Goal: Task Accomplishment & Management: Use online tool/utility

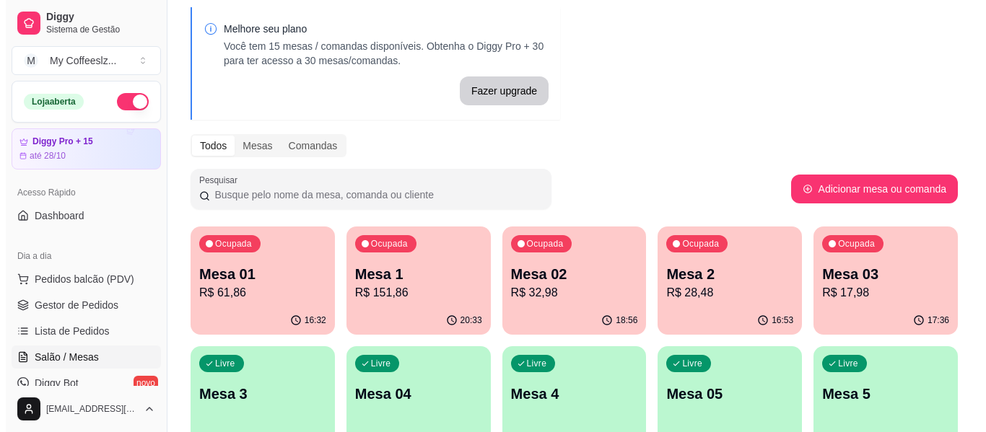
scroll to position [72, 0]
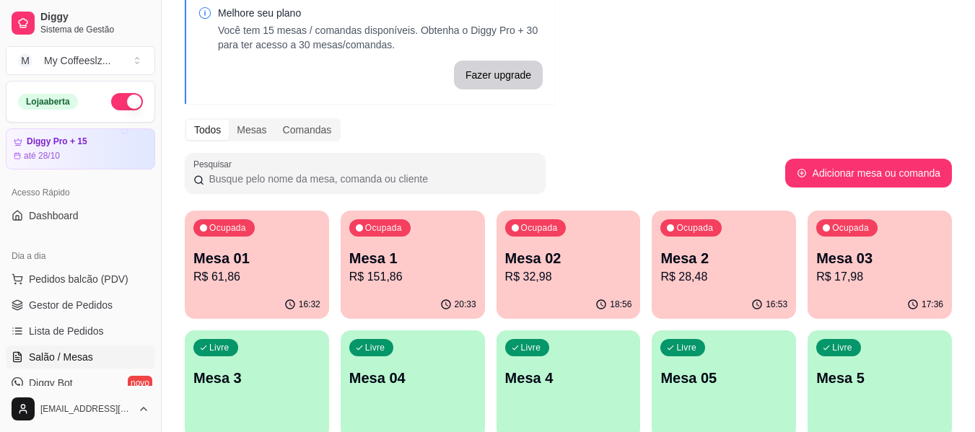
click at [911, 293] on div "17:36" at bounding box center [879, 305] width 144 height 28
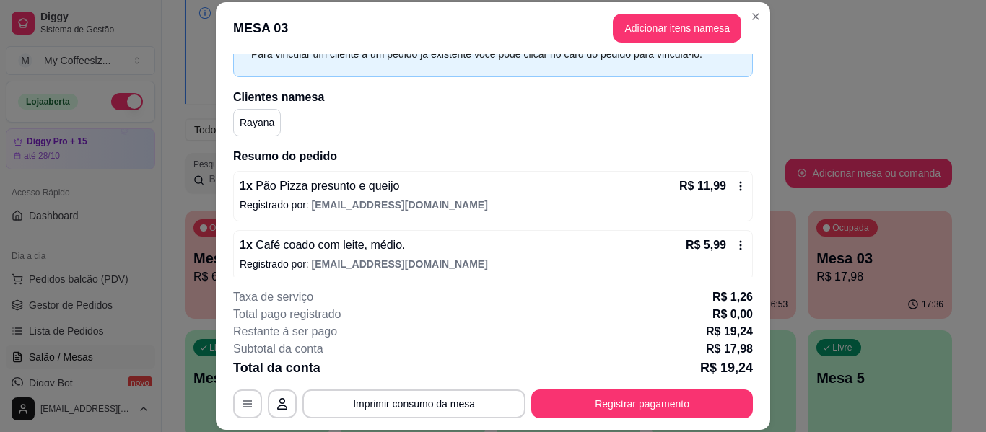
scroll to position [88, 0]
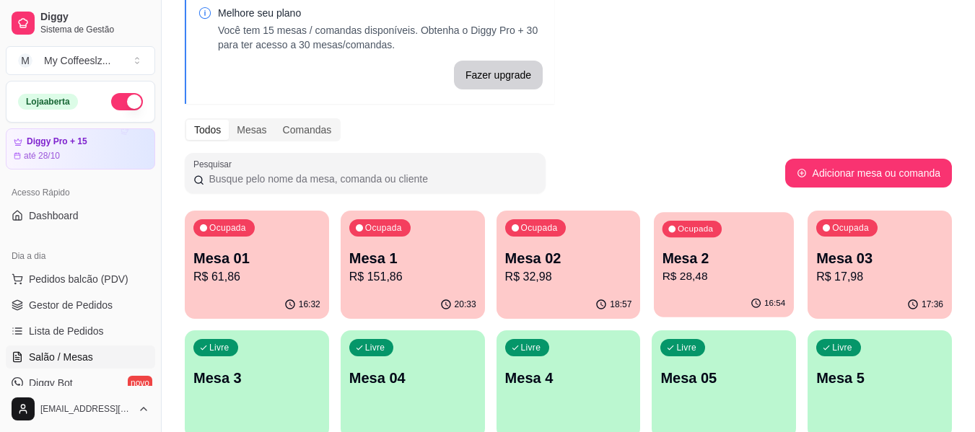
click at [726, 261] on p "Mesa 2" at bounding box center [723, 258] width 123 height 19
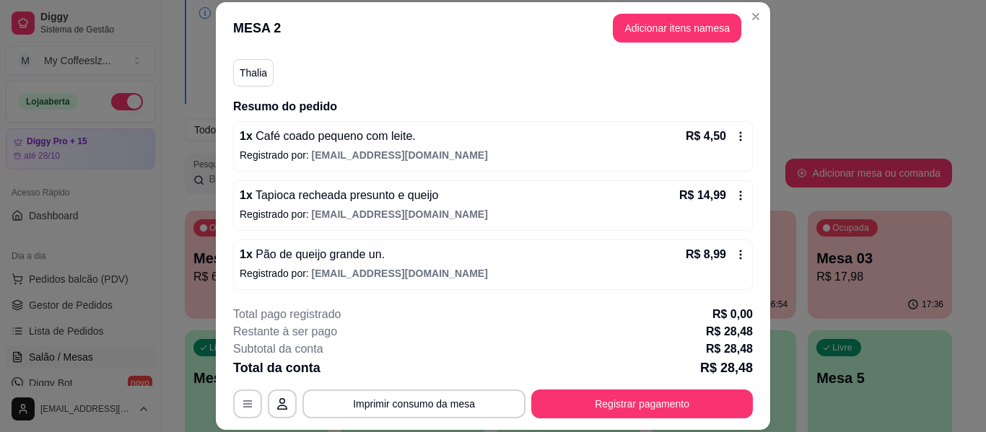
scroll to position [130, 0]
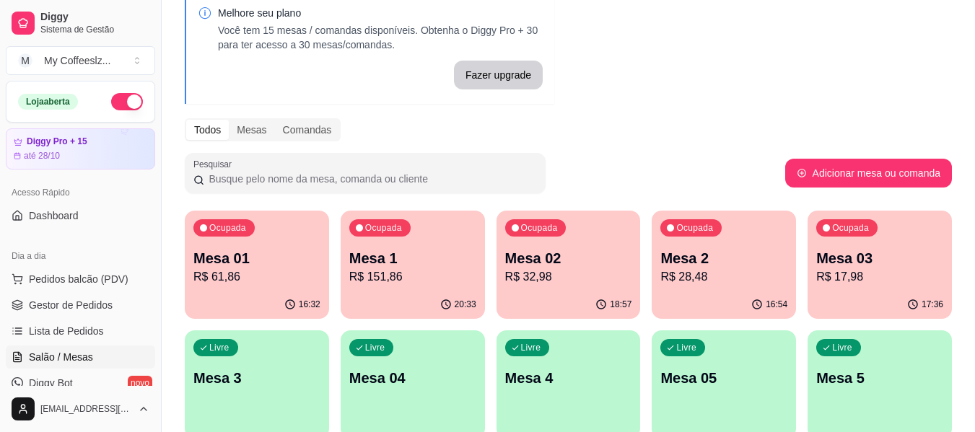
click at [743, 262] on p "Mesa 2" at bounding box center [723, 258] width 127 height 20
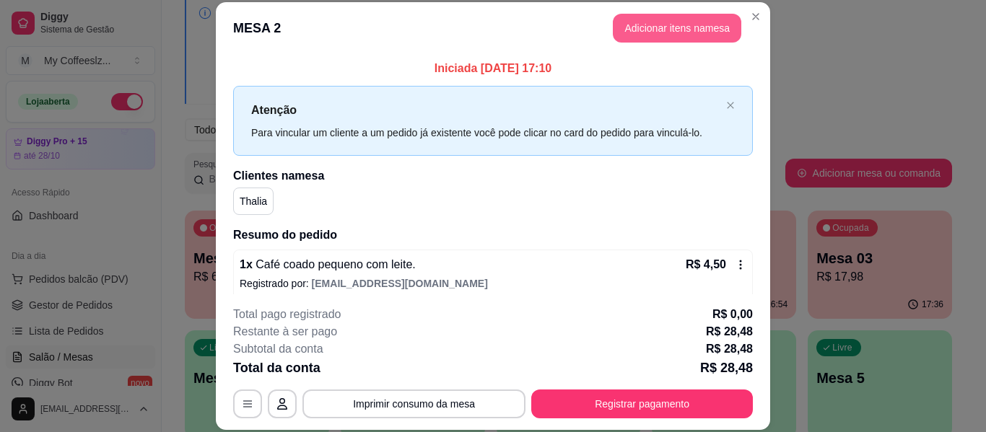
click at [680, 31] on button "Adicionar itens na mesa" at bounding box center [677, 28] width 128 height 29
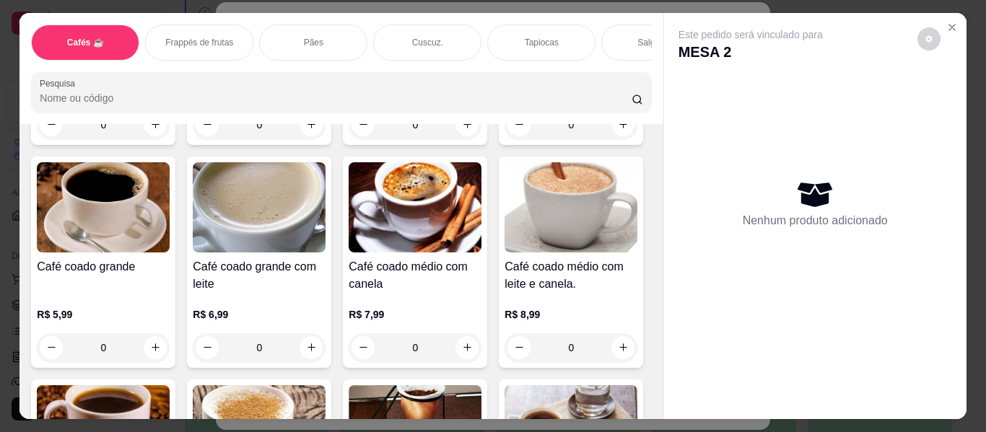
scroll to position [361, 0]
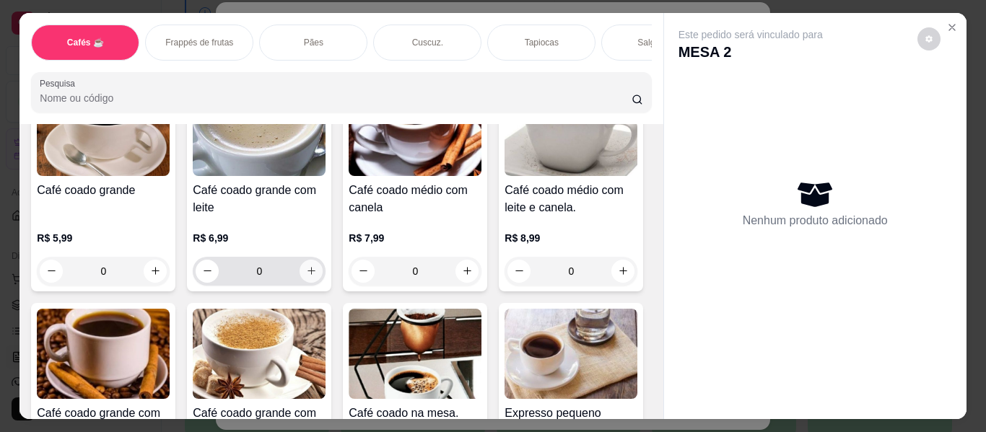
click at [323, 262] on button "increase-product-quantity" at bounding box center [310, 271] width 23 height 23
type input "1"
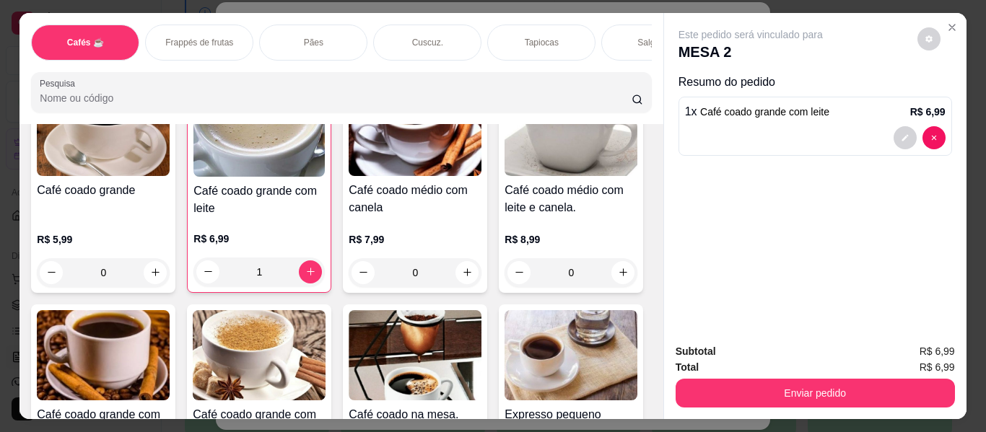
click at [271, 25] on div "Pães" at bounding box center [313, 43] width 108 height 36
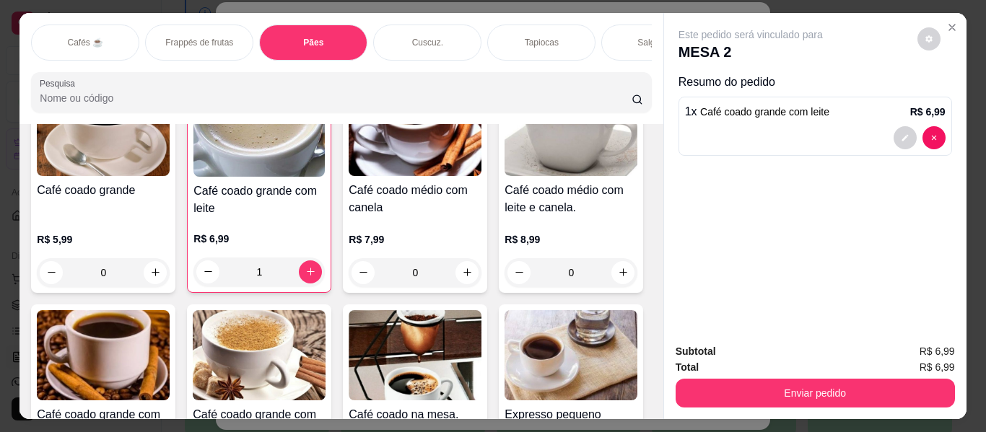
scroll to position [39, 0]
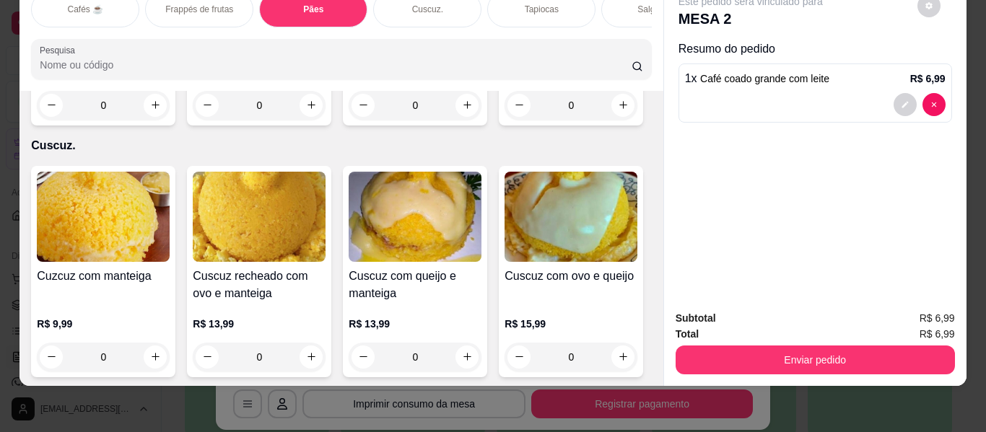
type input "1"
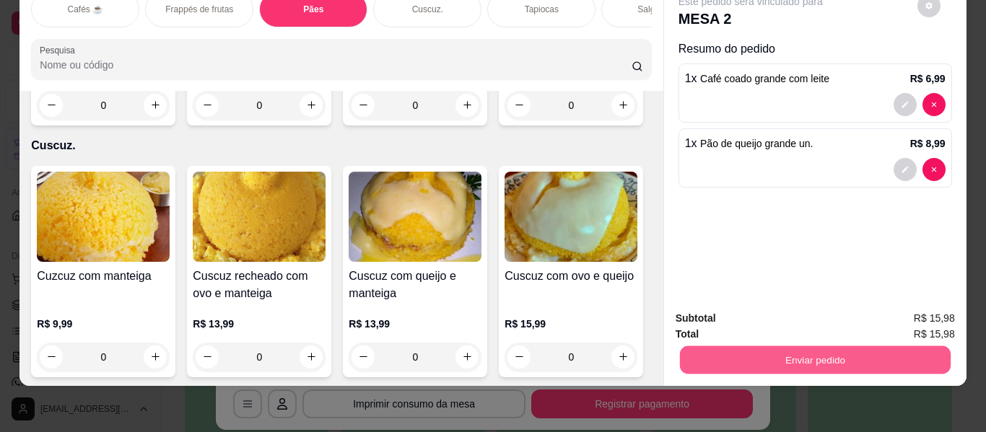
click at [763, 349] on button "Enviar pedido" at bounding box center [814, 360] width 271 height 28
click at [920, 302] on button "Enviar pedido" at bounding box center [917, 312] width 82 height 27
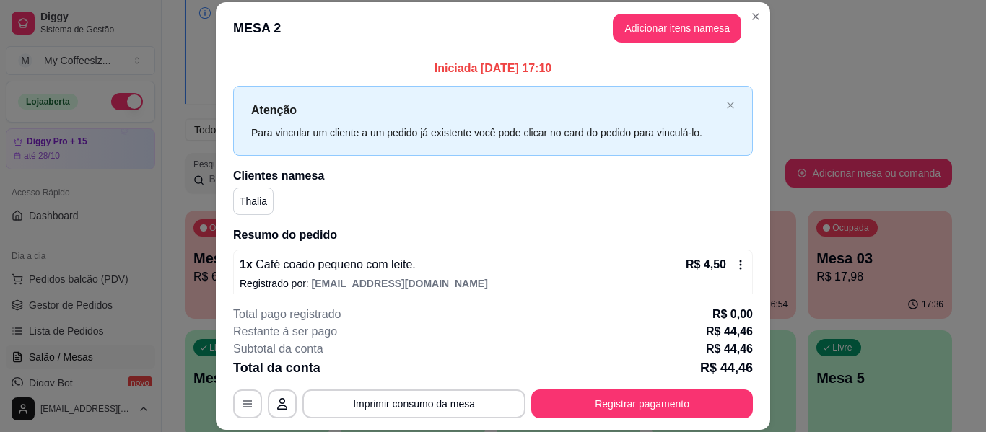
click at [678, 196] on div "Thalia" at bounding box center [493, 201] width 520 height 27
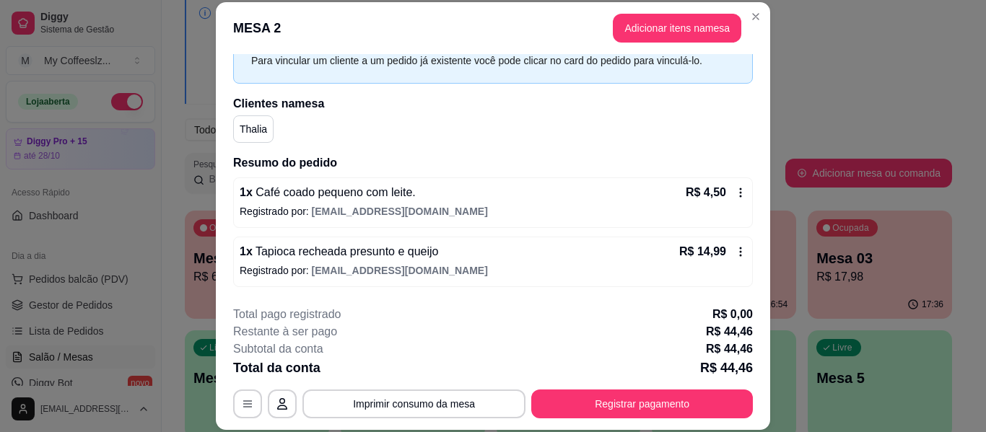
scroll to position [144, 0]
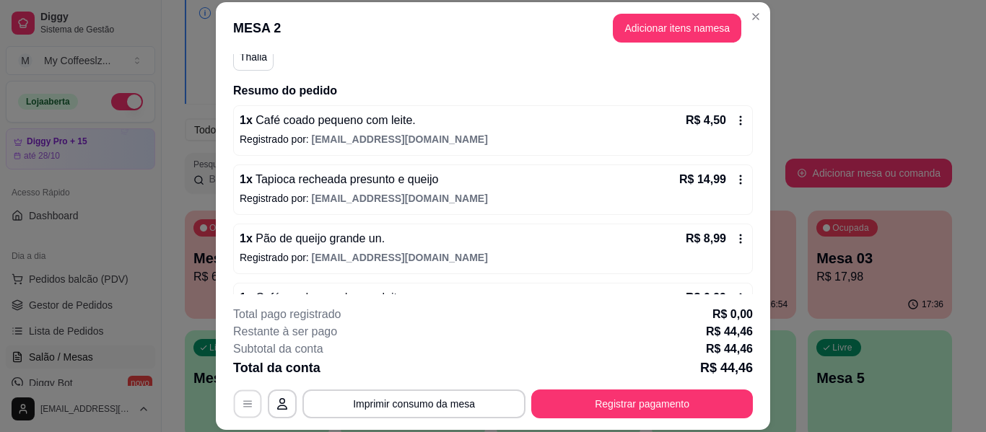
click at [243, 401] on icon "button" at bounding box center [247, 404] width 9 height 6
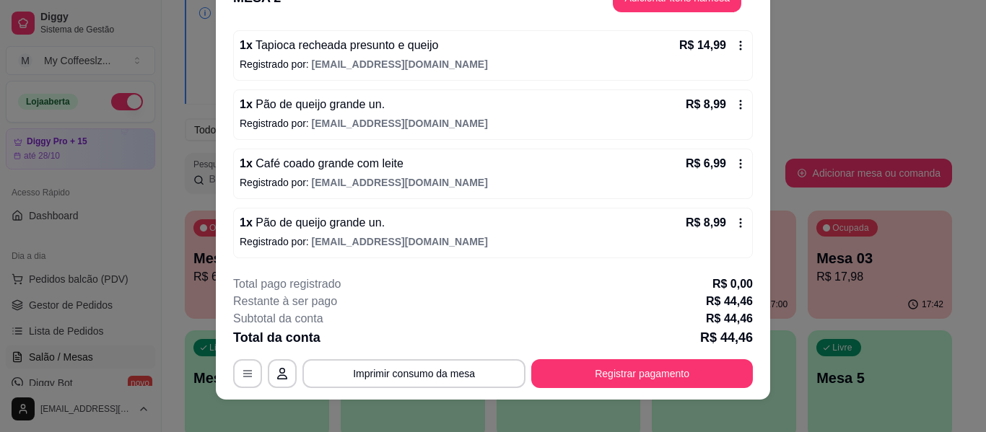
scroll to position [44, 0]
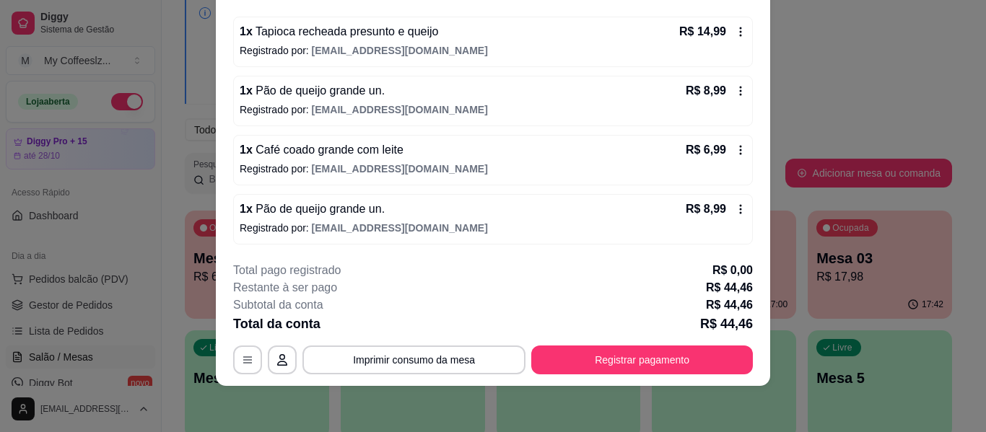
click at [564, 345] on div "**********" at bounding box center [493, 318] width 520 height 113
click at [561, 344] on div "**********" at bounding box center [493, 318] width 520 height 113
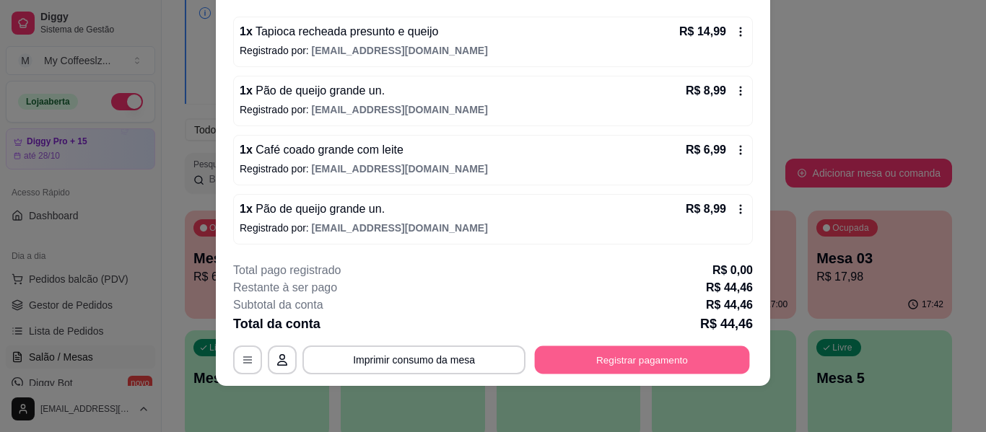
click at [552, 371] on button "Registrar pagamento" at bounding box center [642, 360] width 215 height 28
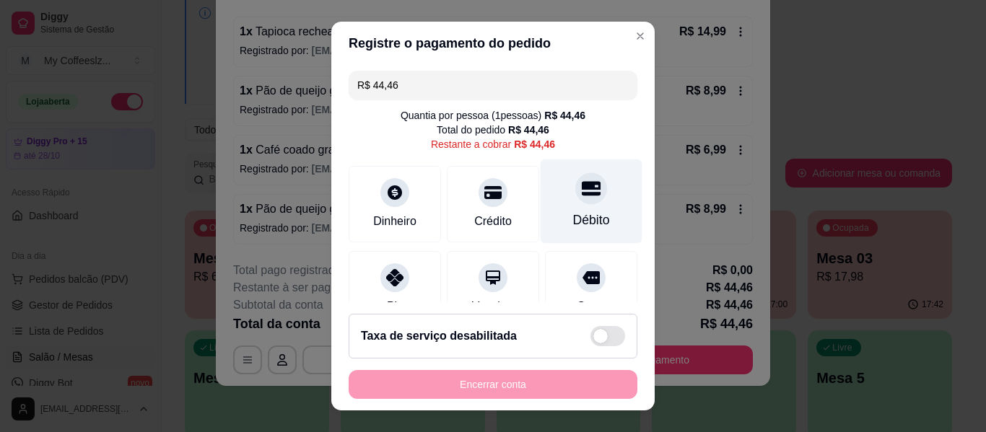
click at [582, 190] on icon at bounding box center [591, 188] width 19 height 14
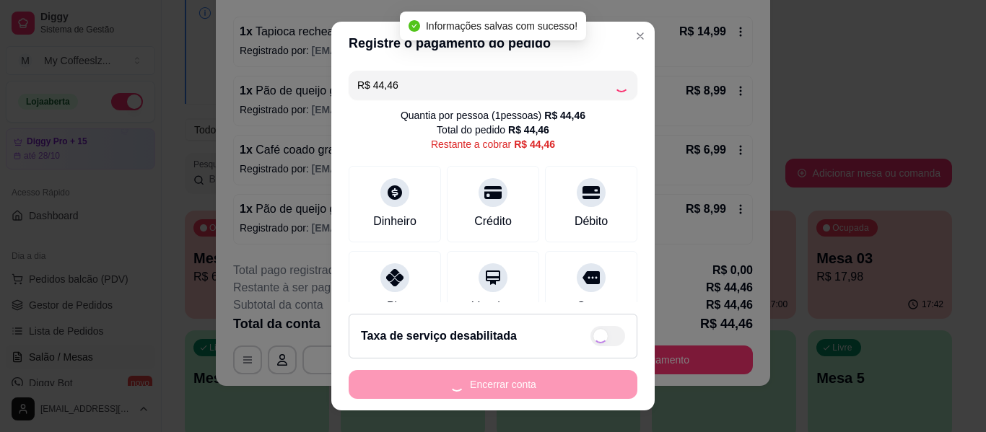
type input "R$ 0,00"
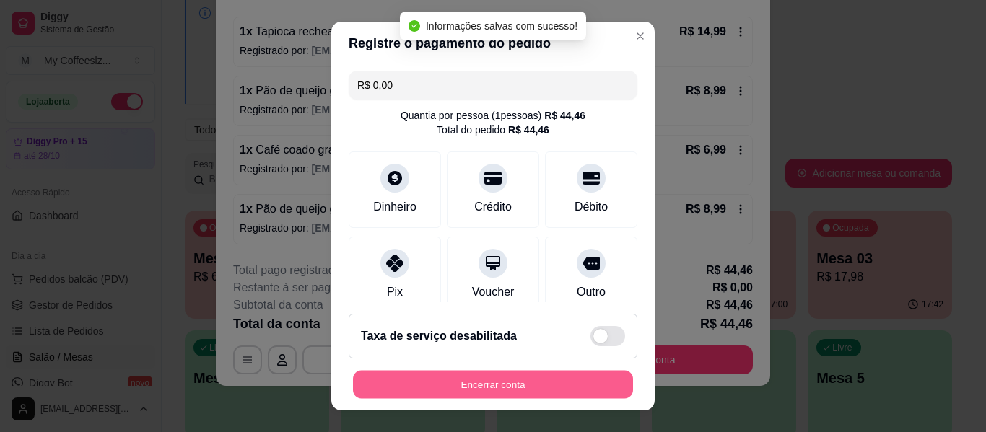
click at [476, 391] on button "Encerrar conta" at bounding box center [493, 385] width 280 height 28
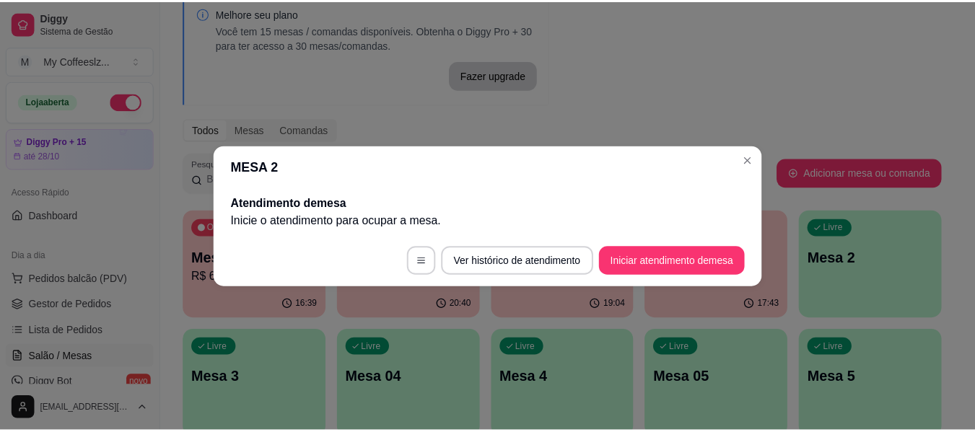
scroll to position [0, 0]
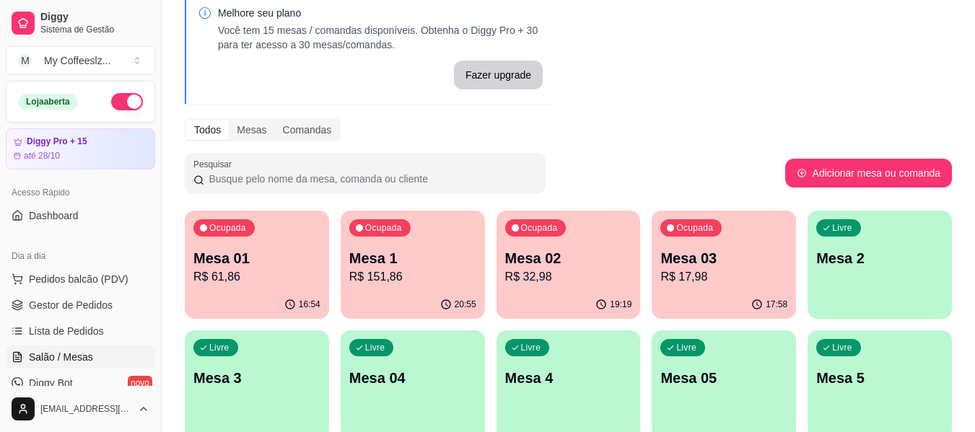
click at [607, 32] on div "Melhore seu plano Você tem 15 mesas / comandas disponíveis. Obtenha o Diggy Pro…" at bounding box center [568, 339] width 813 height 713
click at [607, 48] on div "Melhore seu plano Você tem 15 mesas / comandas disponíveis. Obtenha o Diggy Pro…" at bounding box center [568, 339] width 813 height 713
